Goal: Use online tool/utility

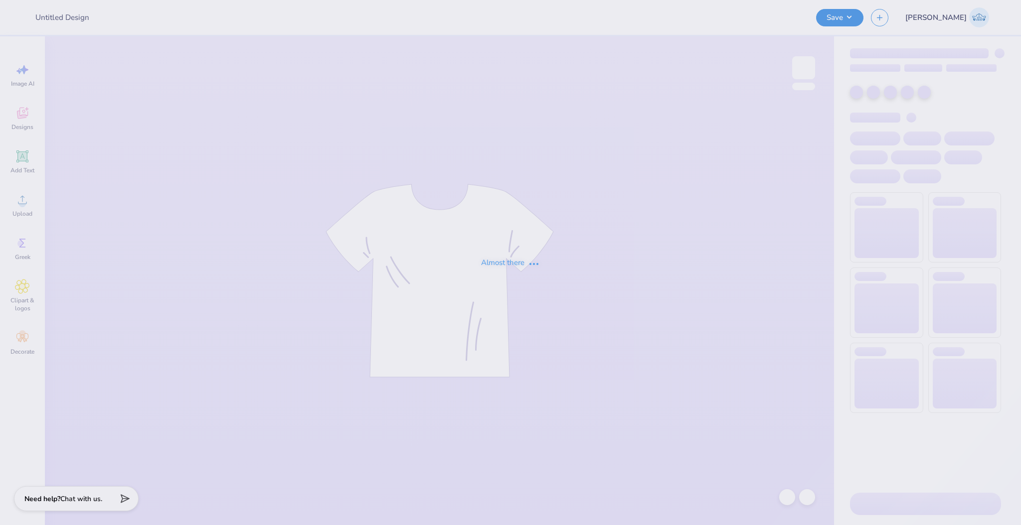
type input "AXO Gameday merch"
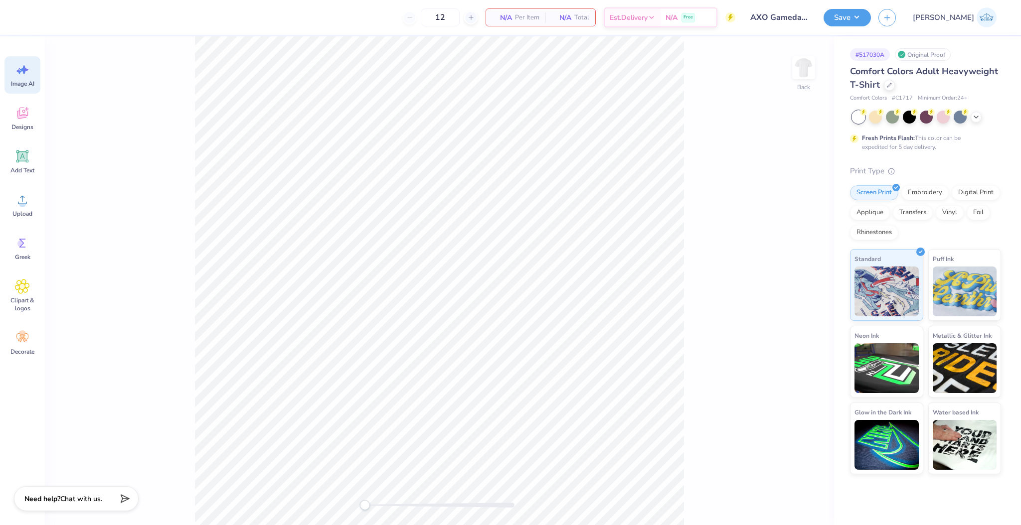
click at [33, 80] on span "Image AI" at bounding box center [22, 84] width 23 height 8
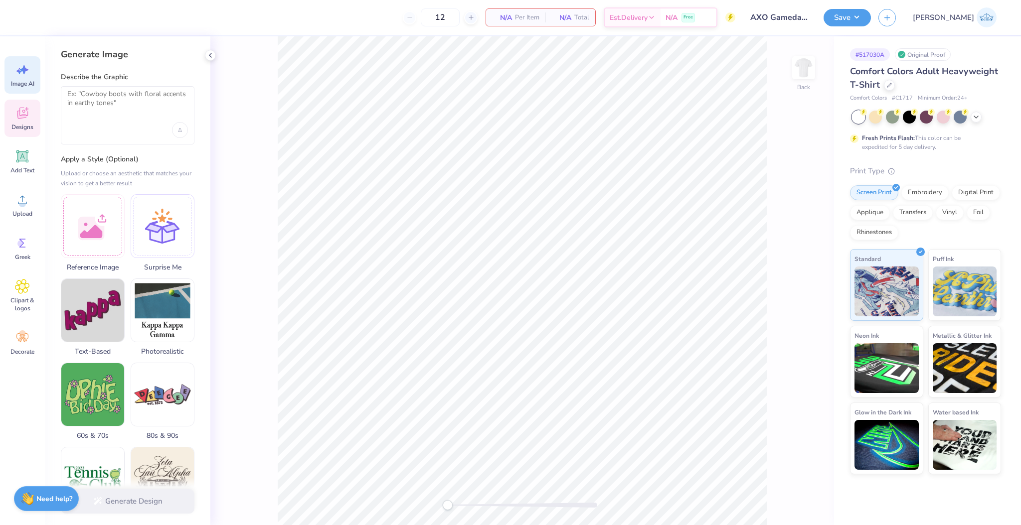
click at [34, 115] on div "Designs" at bounding box center [22, 118] width 36 height 37
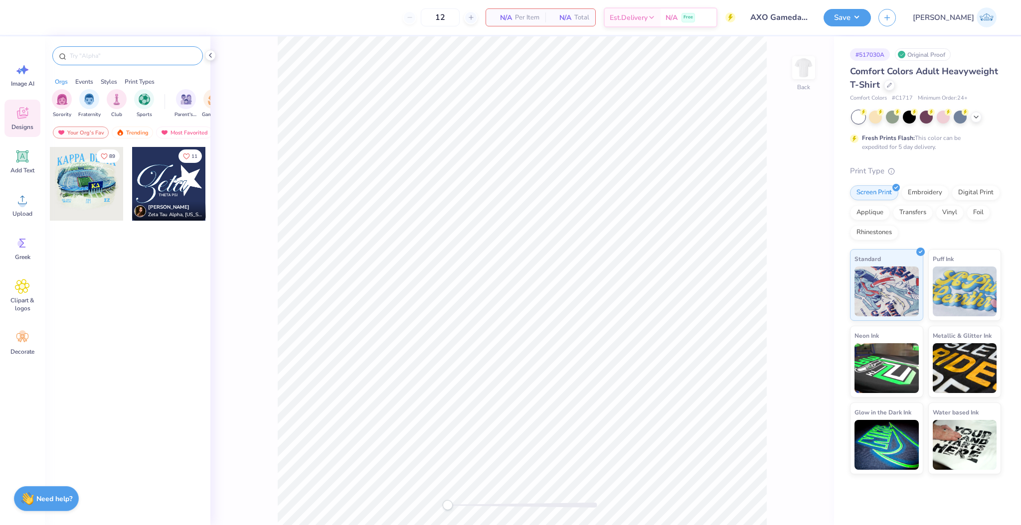
click at [92, 58] on input "text" at bounding box center [133, 56] width 128 height 10
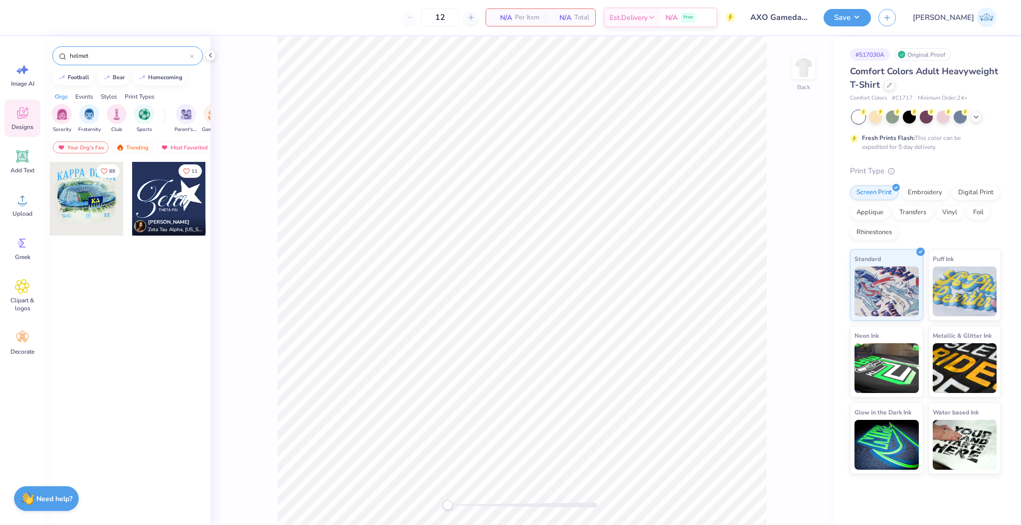
type input "helmet"
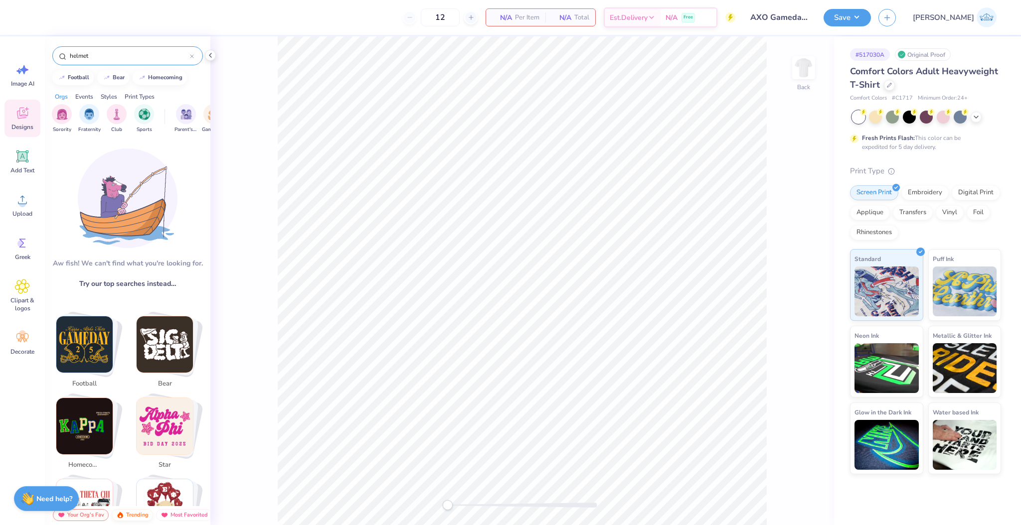
click at [137, 511] on div "Trending" at bounding box center [132, 515] width 41 height 12
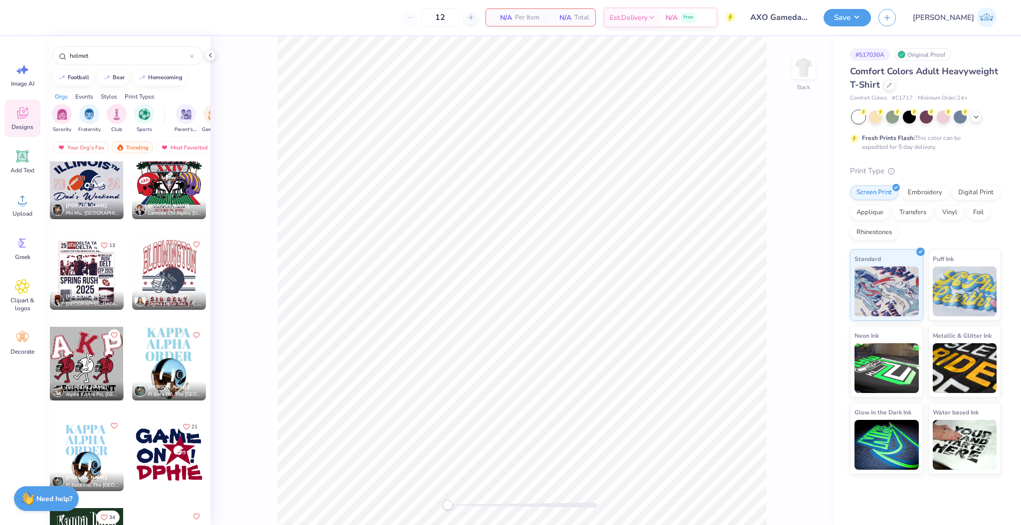
scroll to position [1918, 0]
